Goal: Task Accomplishment & Management: Manage account settings

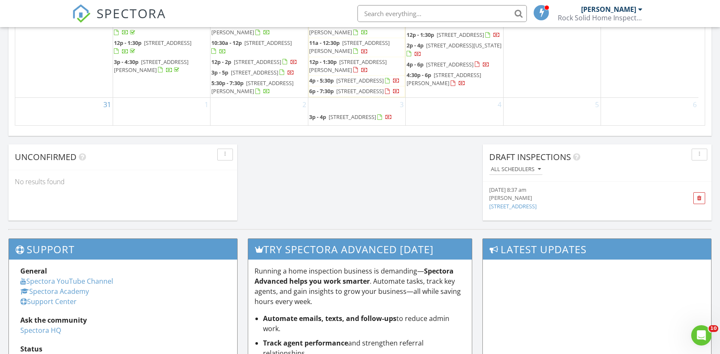
scroll to position [333, 0]
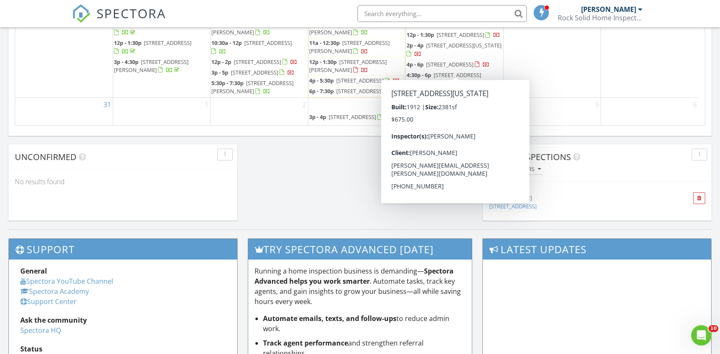
click at [463, 49] on span "[STREET_ADDRESS][US_STATE]" at bounding box center [463, 46] width 75 height 8
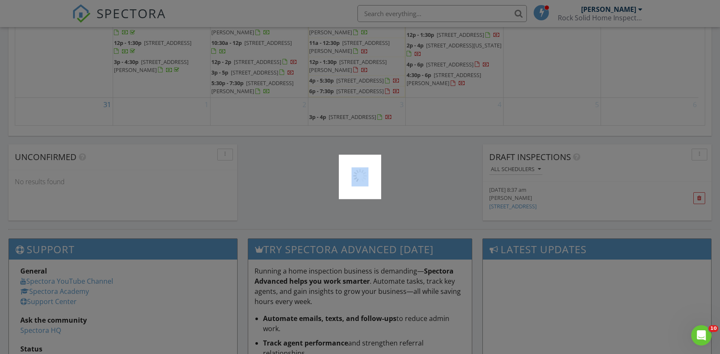
click at [463, 61] on div at bounding box center [360, 177] width 720 height 354
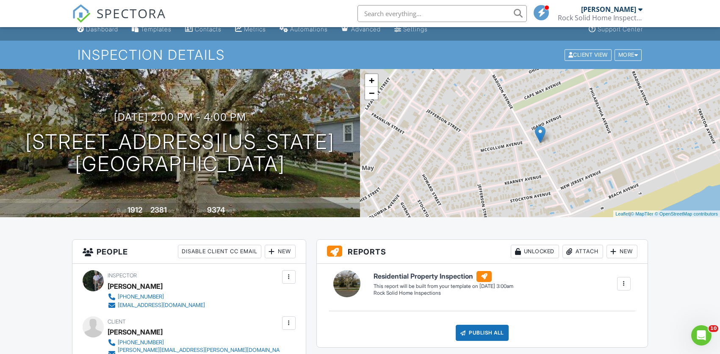
scroll to position [7, 0]
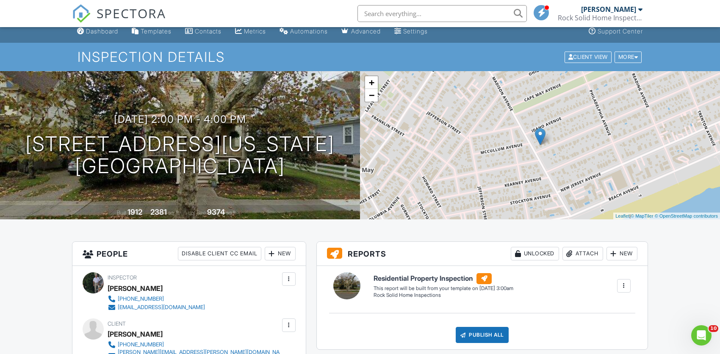
click at [99, 27] on div "SPECTORA" at bounding box center [119, 13] width 94 height 27
click at [106, 33] on div "Dashboard" at bounding box center [102, 31] width 32 height 7
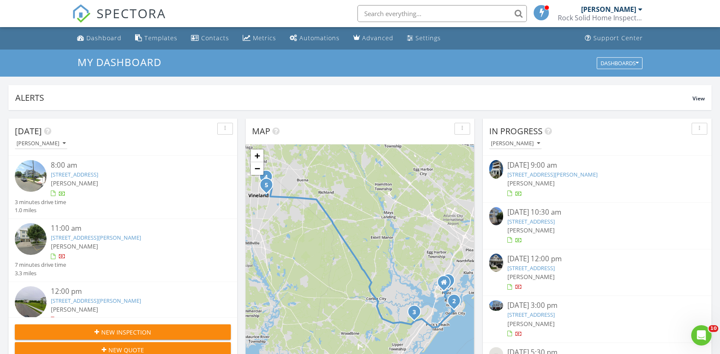
click at [533, 172] on link "[STREET_ADDRESS][PERSON_NAME]" at bounding box center [552, 175] width 90 height 8
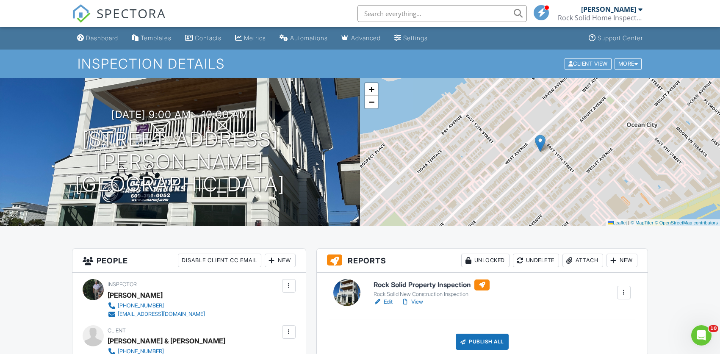
click at [421, 302] on link "View" at bounding box center [412, 302] width 22 height 8
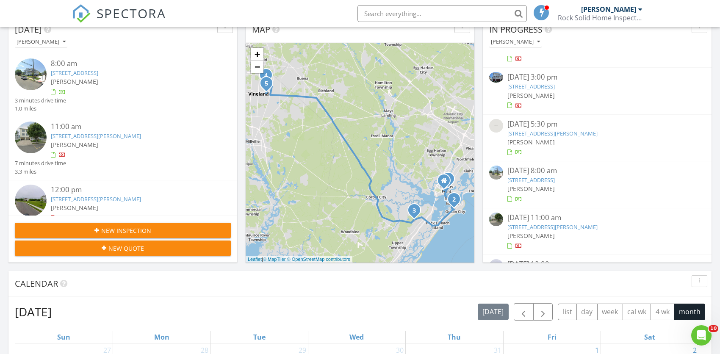
scroll to position [128, 0]
